Goal: Task Accomplishment & Management: Use online tool/utility

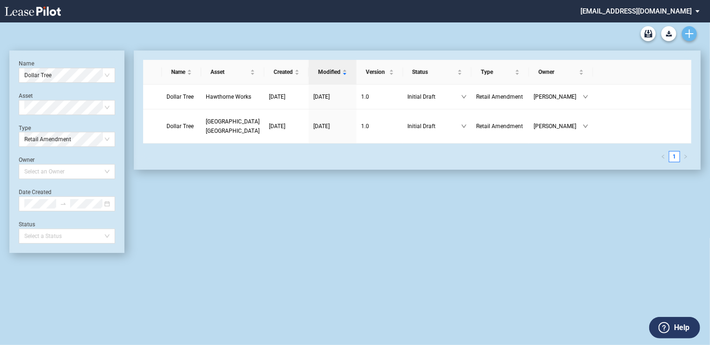
click at [688, 34] on use "Create new document" at bounding box center [689, 33] width 8 height 8
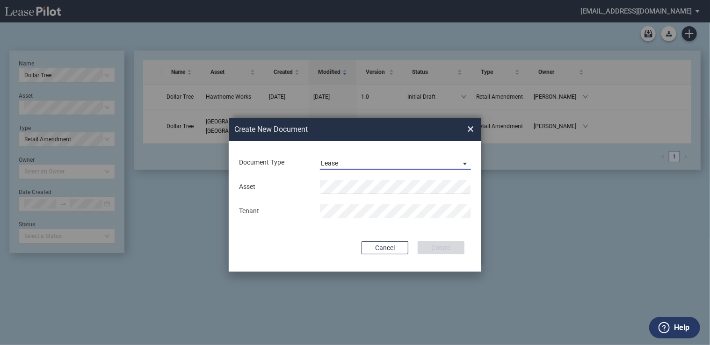
click at [408, 164] on span "Lease" at bounding box center [388, 163] width 134 height 9
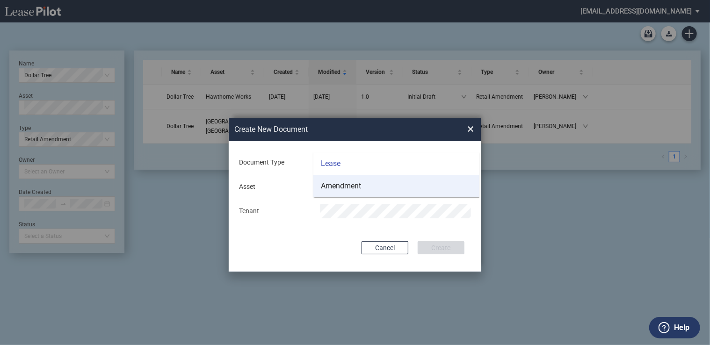
click at [402, 184] on md-option "Amendment" at bounding box center [396, 186] width 166 height 22
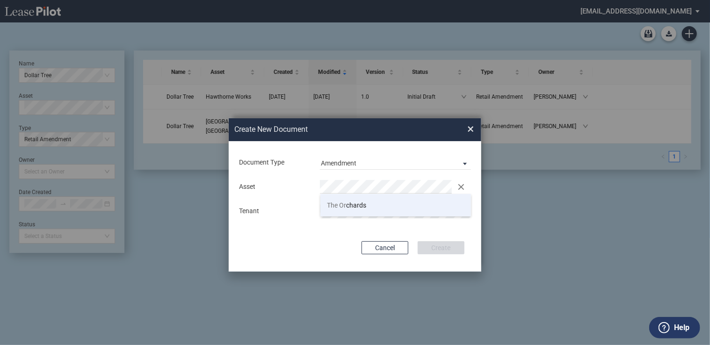
click at [390, 204] on li "The Or chards" at bounding box center [395, 205] width 151 height 22
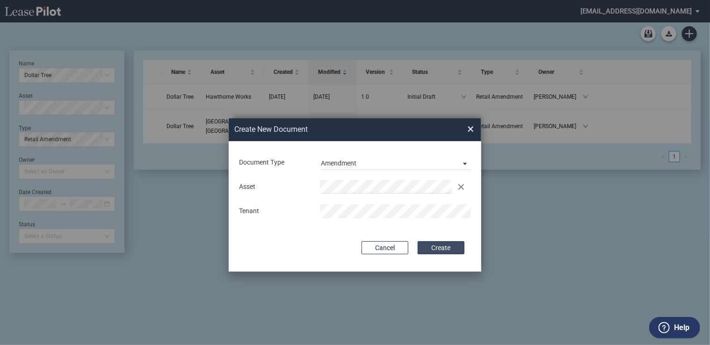
click at [447, 249] on button "Create" at bounding box center [441, 247] width 47 height 13
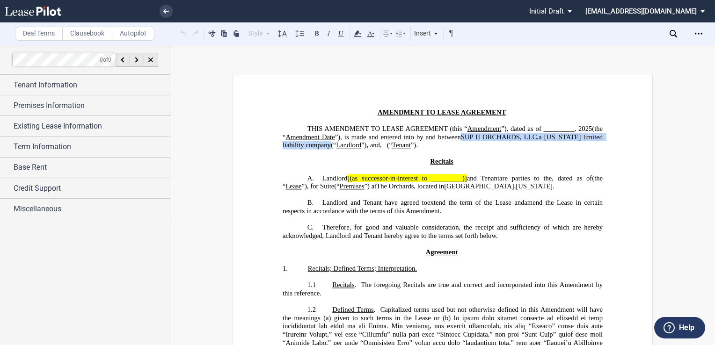
drag, startPoint x: 540, startPoint y: 136, endPoint x: 400, endPoint y: 142, distance: 141.0
click at [400, 142] on span "Amendment Date ”), is made and entered into by and between SUP II ORCHARDS, LLC…" at bounding box center [444, 141] width 322 height 16
copy span "SUP II ORCHARDS, LLC , a [US_STATE]"
